Goal: Task Accomplishment & Management: Complete application form

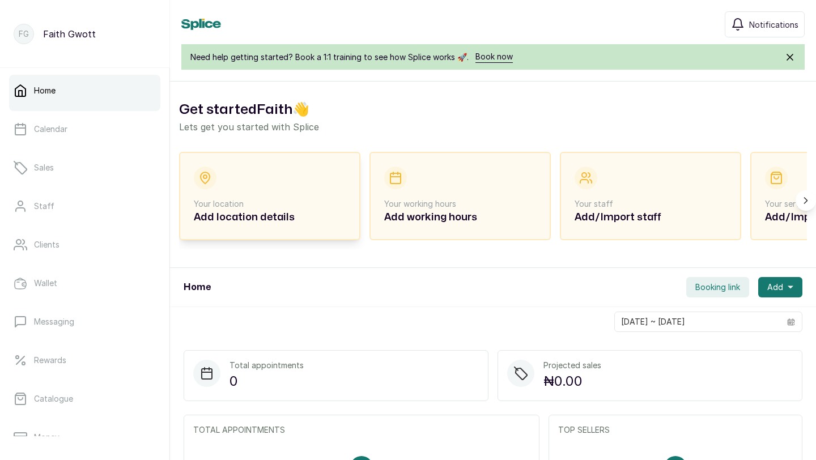
click at [303, 219] on h2 "Add location details" at bounding box center [270, 218] width 152 height 16
click at [266, 198] on p "Your location" at bounding box center [270, 203] width 152 height 11
click at [235, 217] on h2 "Add location details" at bounding box center [270, 218] width 152 height 16
click at [235, 213] on h2 "Add location details" at bounding box center [270, 218] width 152 height 16
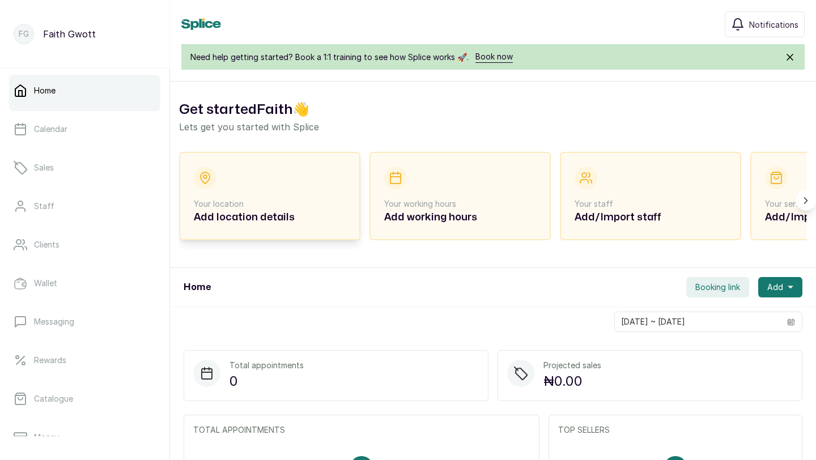
click at [241, 200] on p "Your location" at bounding box center [270, 203] width 152 height 11
click at [209, 174] on icon at bounding box center [205, 177] width 9 height 11
click at [262, 182] on div "Your location Add location details" at bounding box center [270, 196] width 152 height 59
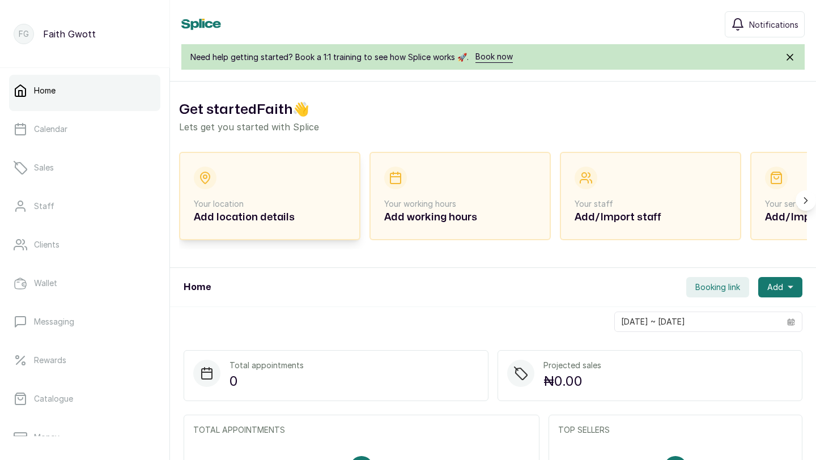
click at [258, 215] on h2 "Add location details" at bounding box center [270, 218] width 152 height 16
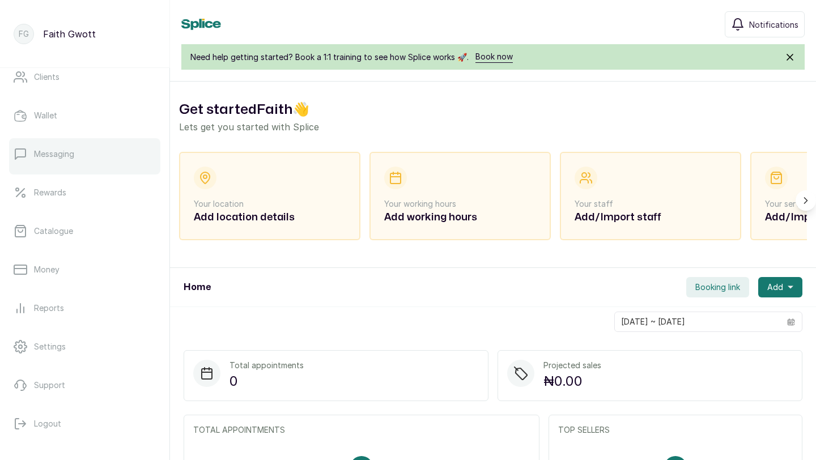
scroll to position [178, 0]
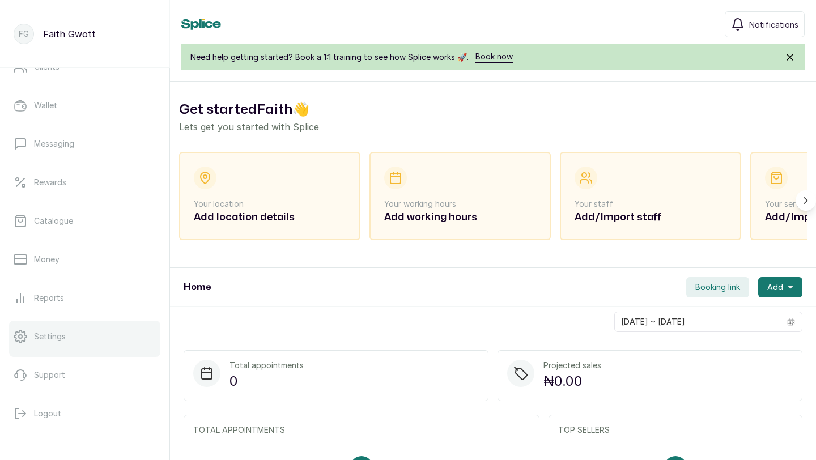
click at [56, 343] on link "Settings" at bounding box center [84, 337] width 151 height 32
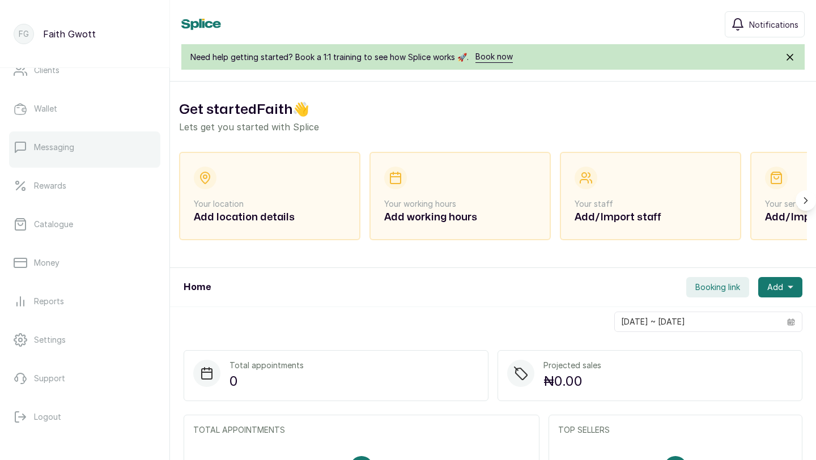
scroll to position [178, 0]
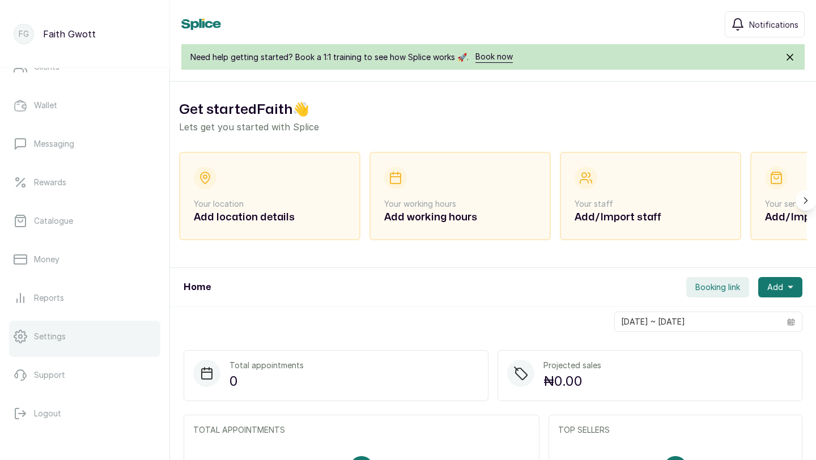
click at [54, 337] on p "Settings" at bounding box center [50, 336] width 32 height 11
